Goal: Task Accomplishment & Management: Manage account settings

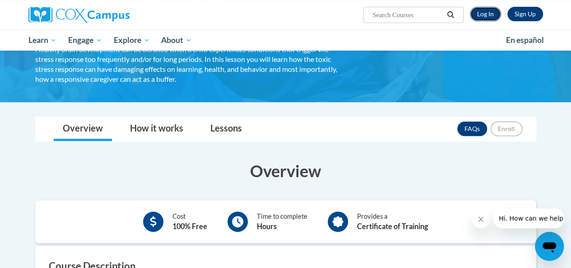
click at [486, 9] on link "Log In" at bounding box center [485, 14] width 31 height 14
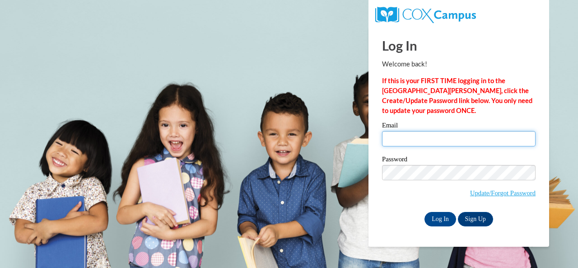
click at [426, 137] on input "Email" at bounding box center [458, 138] width 153 height 15
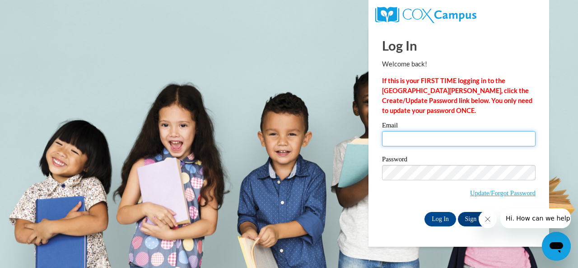
type input "tmerritts73@gmail.com"
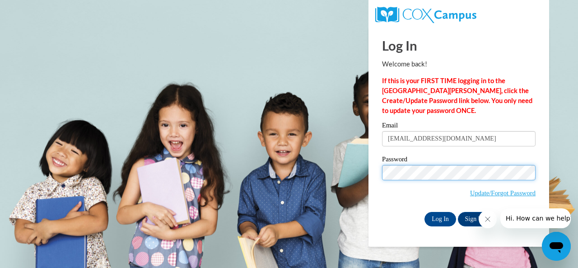
click at [424, 212] on input "Log In" at bounding box center [440, 219] width 32 height 14
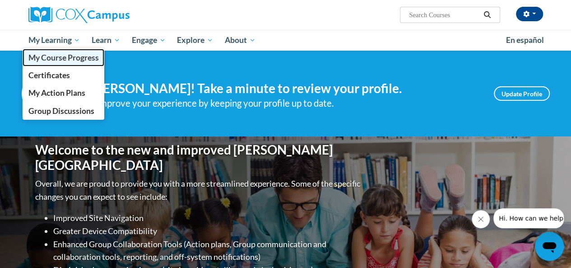
click at [65, 59] on span "My Course Progress" at bounding box center [63, 57] width 70 height 9
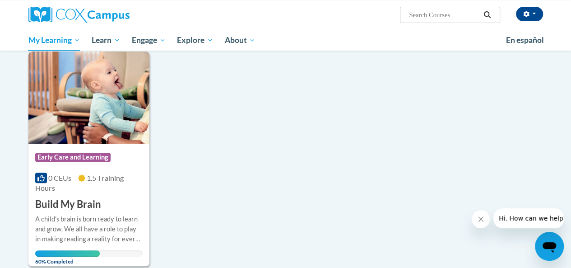
scroll to position [116, 0]
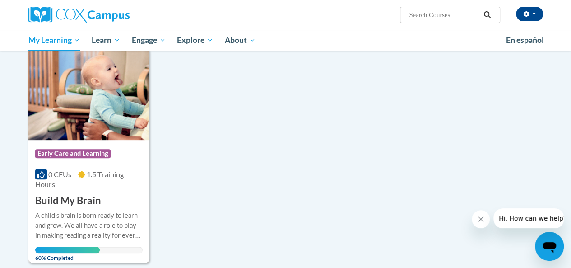
click at [89, 134] on img at bounding box center [88, 94] width 121 height 92
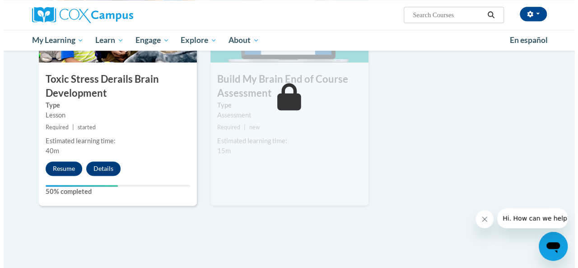
scroll to position [511, 0]
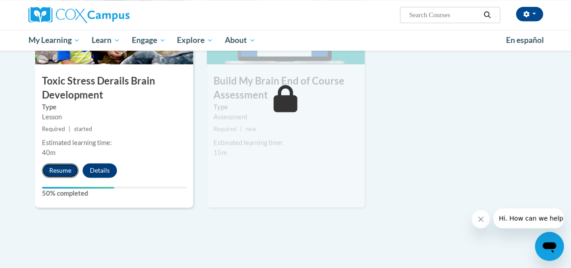
click at [58, 168] on button "Resume" at bounding box center [60, 170] width 37 height 14
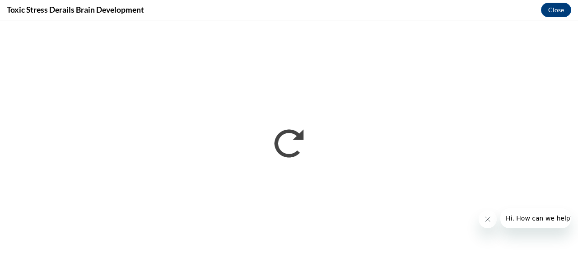
scroll to position [0, 0]
